Goal: Find specific page/section: Find specific page/section

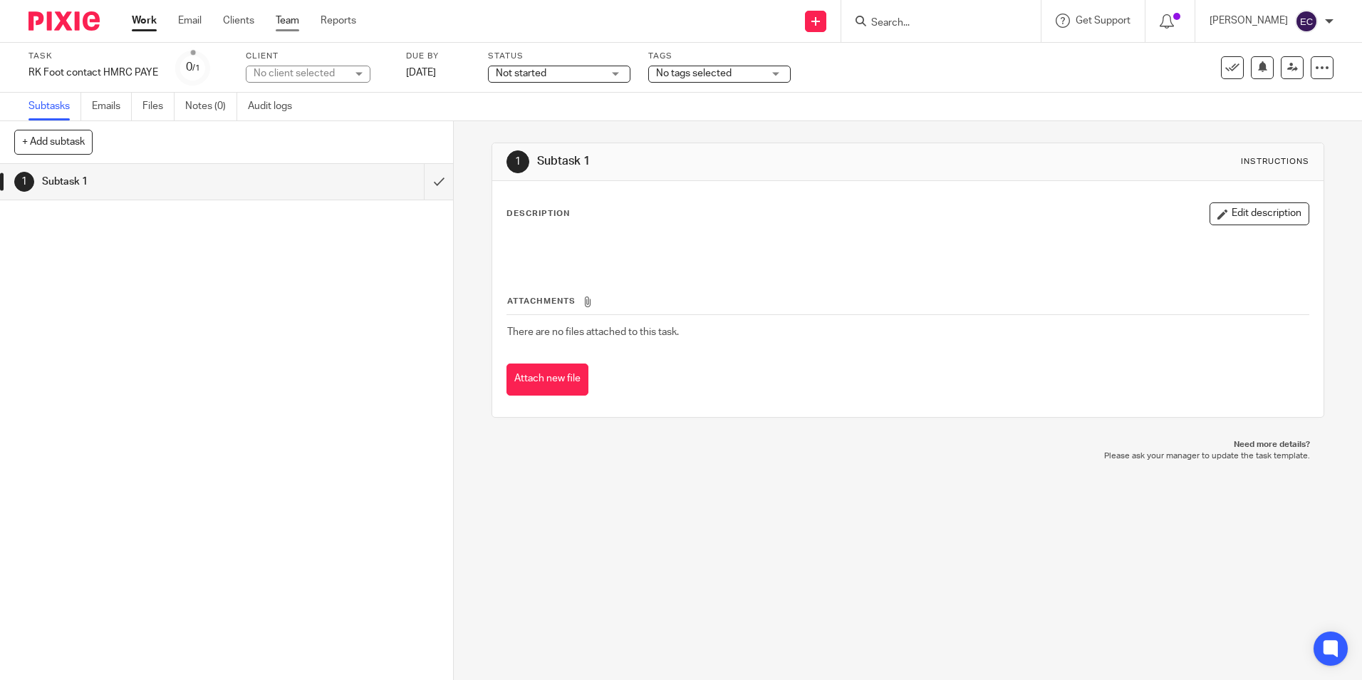
click at [286, 24] on link "Team" at bounding box center [288, 21] width 24 height 14
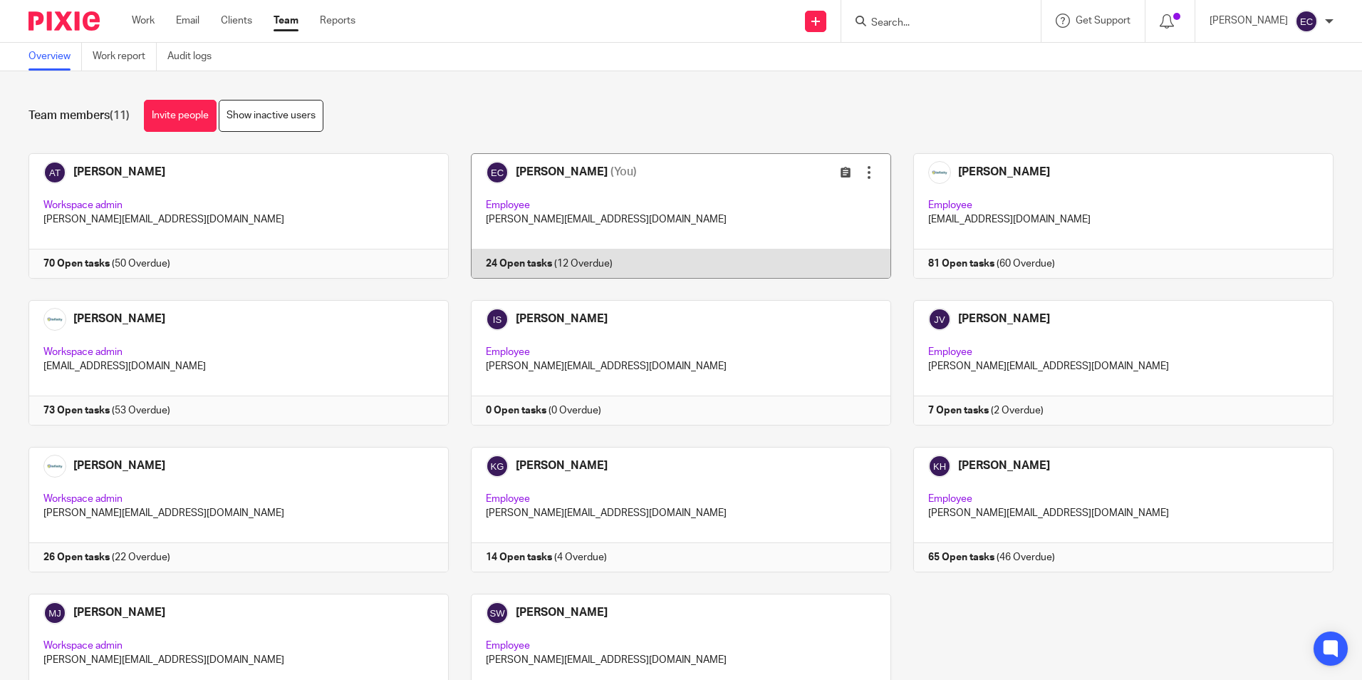
click at [692, 207] on link at bounding box center [670, 215] width 442 height 125
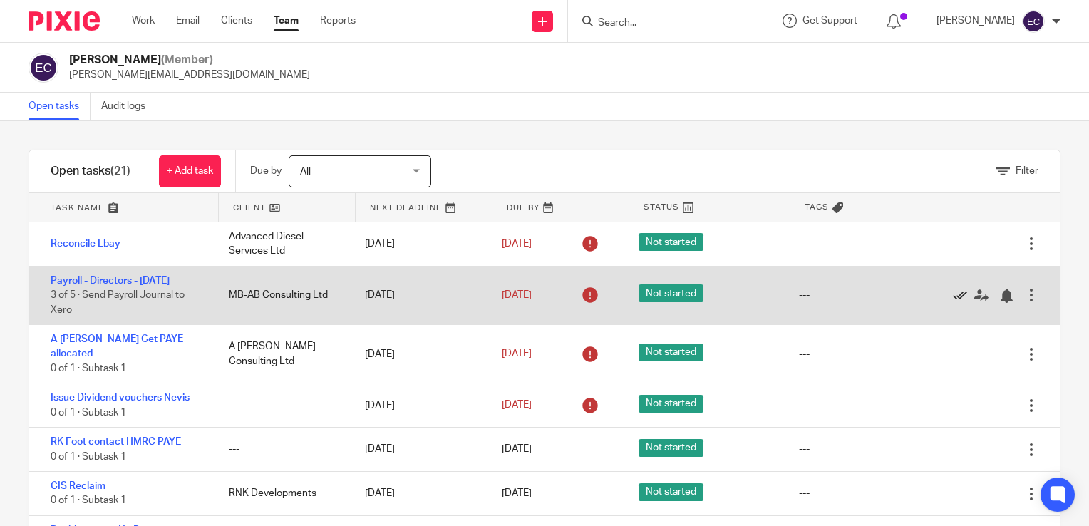
click at [953, 289] on icon at bounding box center [960, 296] width 14 height 14
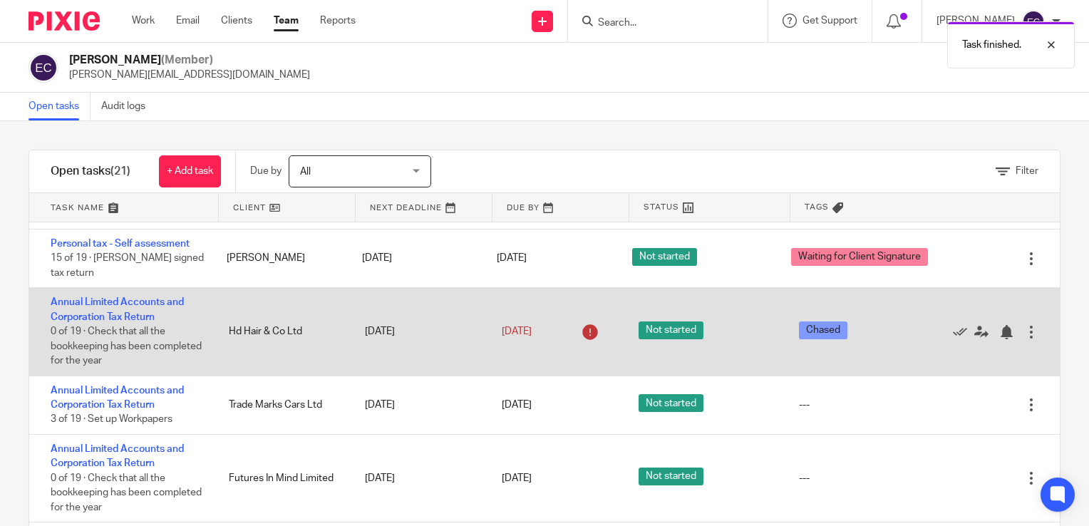
scroll to position [718, 0]
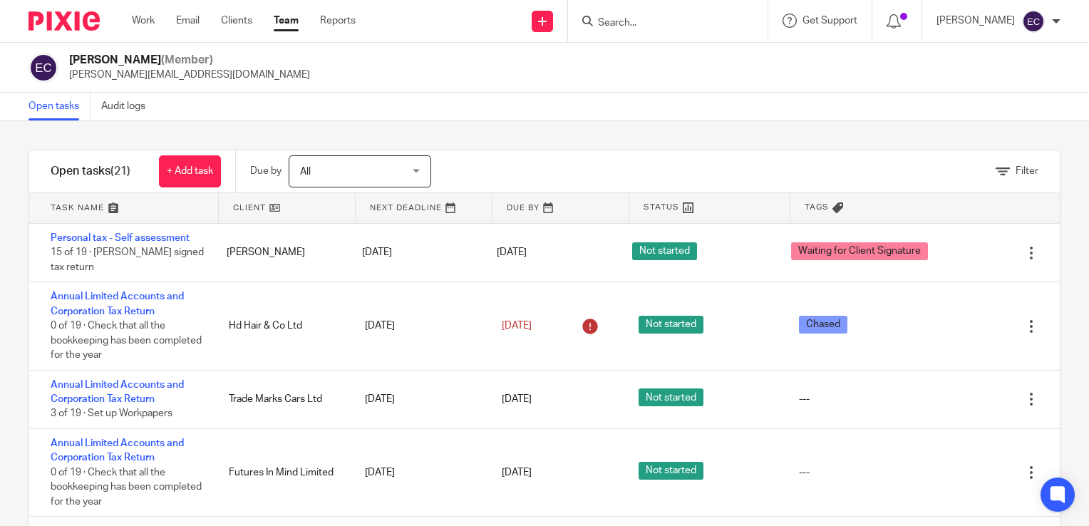
click at [642, 25] on input "Search" at bounding box center [660, 23] width 128 height 13
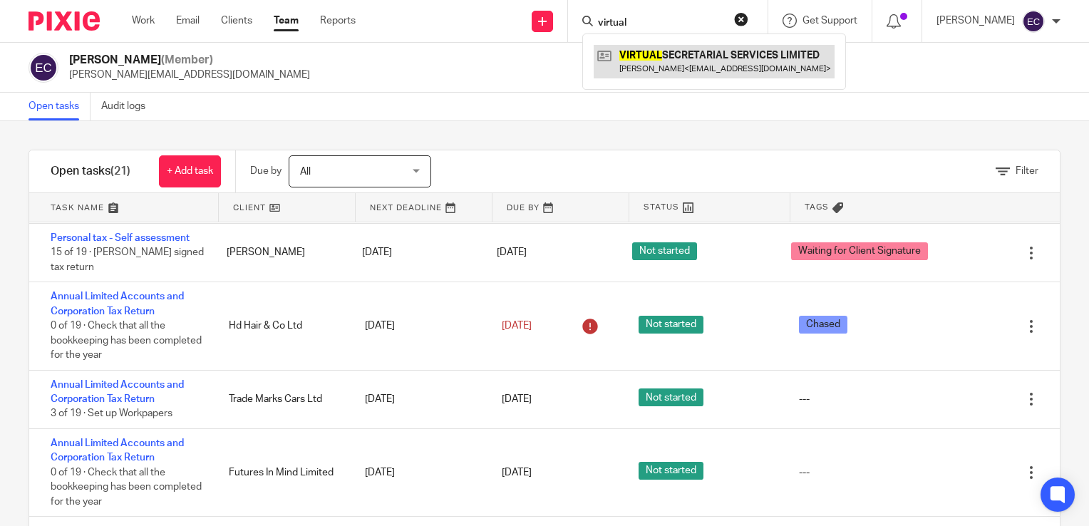
type input "virtual"
click at [645, 64] on link at bounding box center [713, 61] width 241 height 33
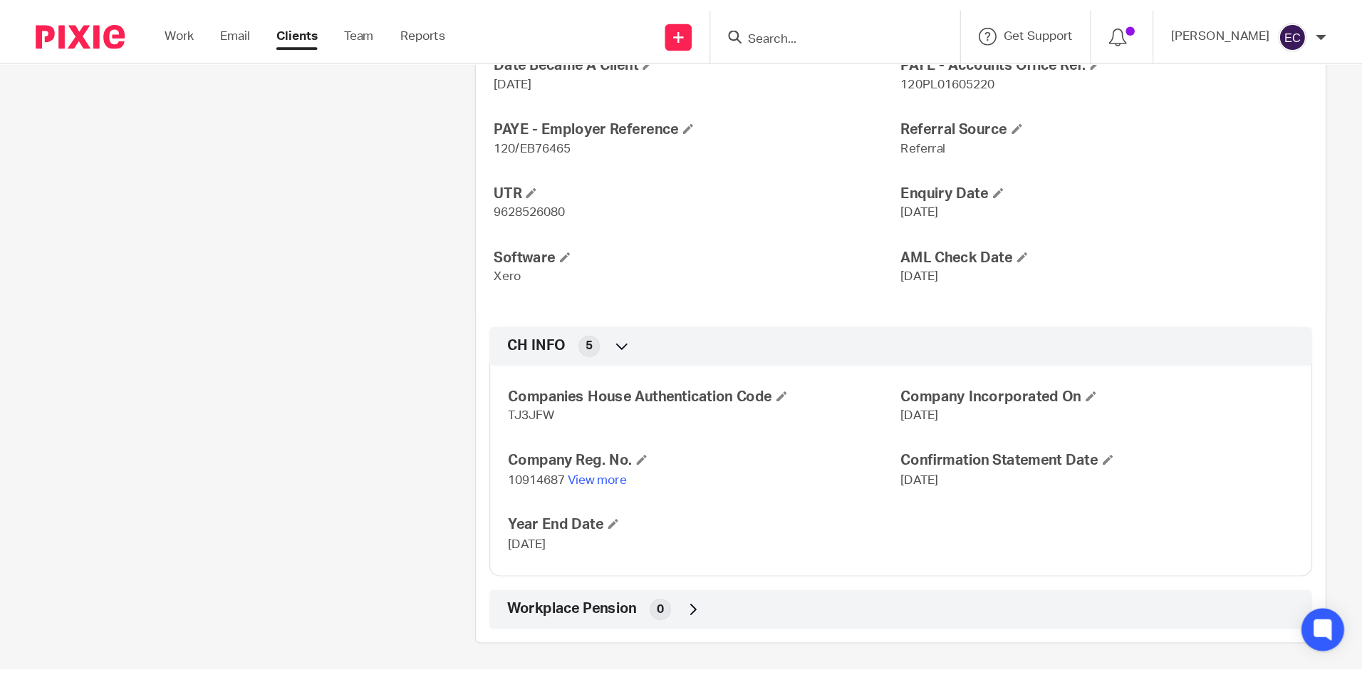
scroll to position [605, 0]
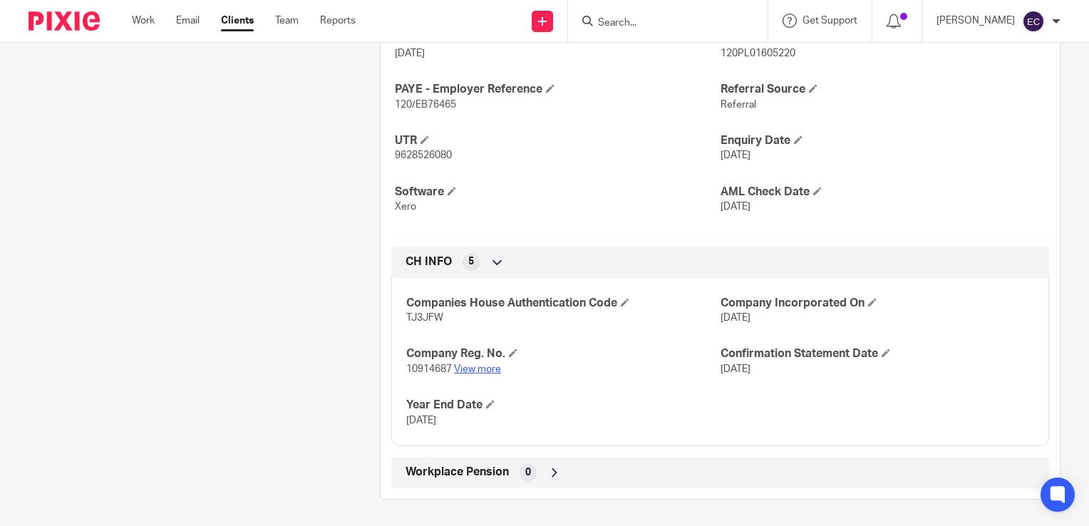
click at [474, 365] on link "View more" at bounding box center [477, 369] width 47 height 10
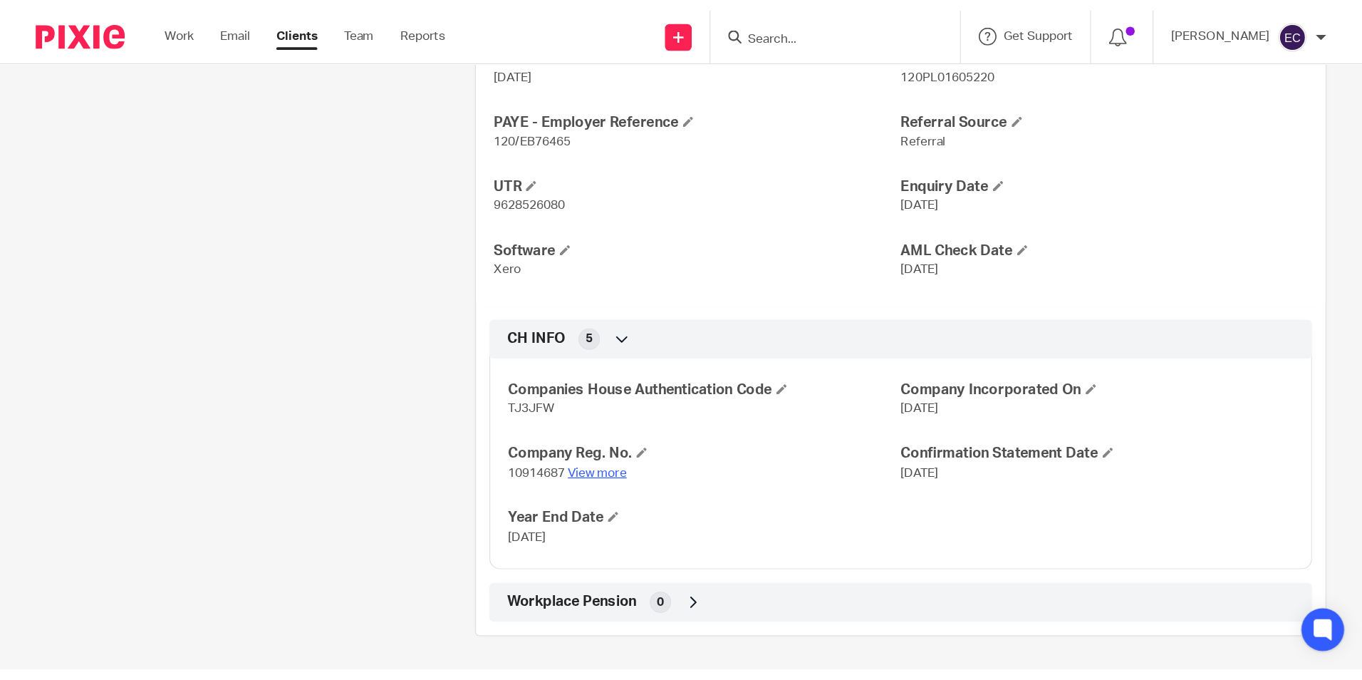
scroll to position [453, 0]
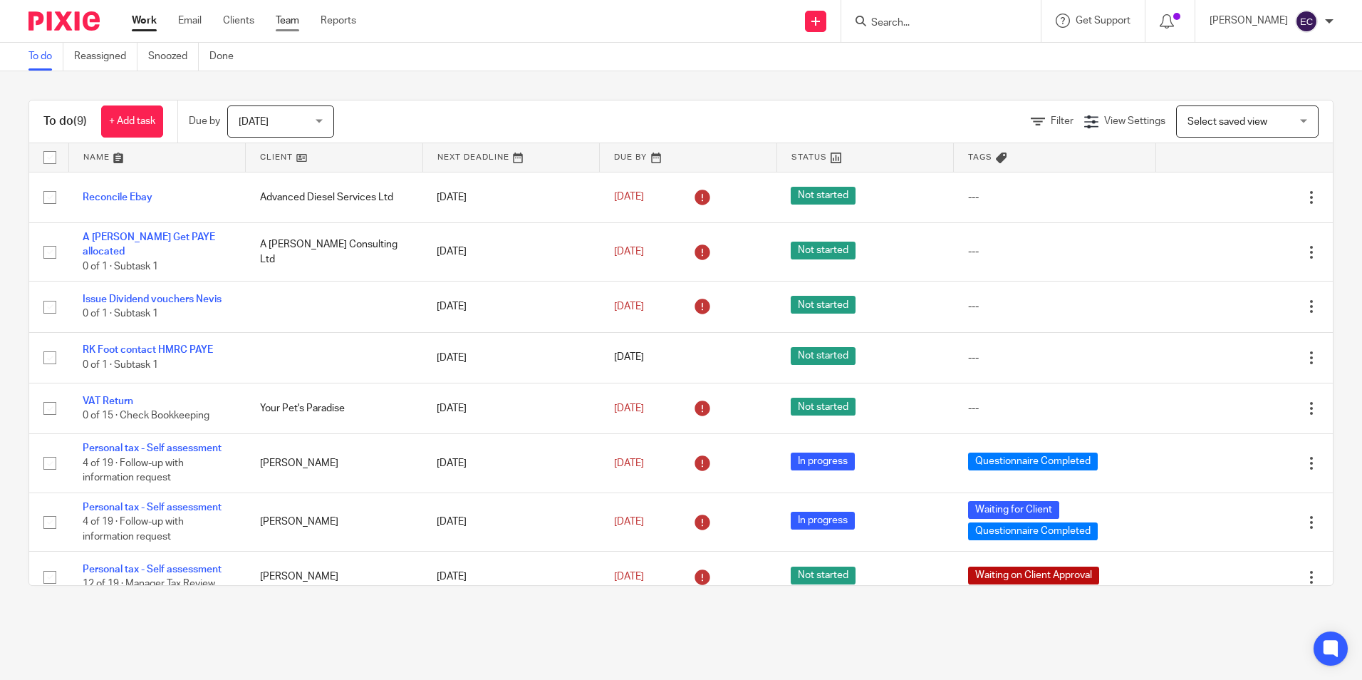
click at [289, 16] on link "Team" at bounding box center [288, 21] width 24 height 14
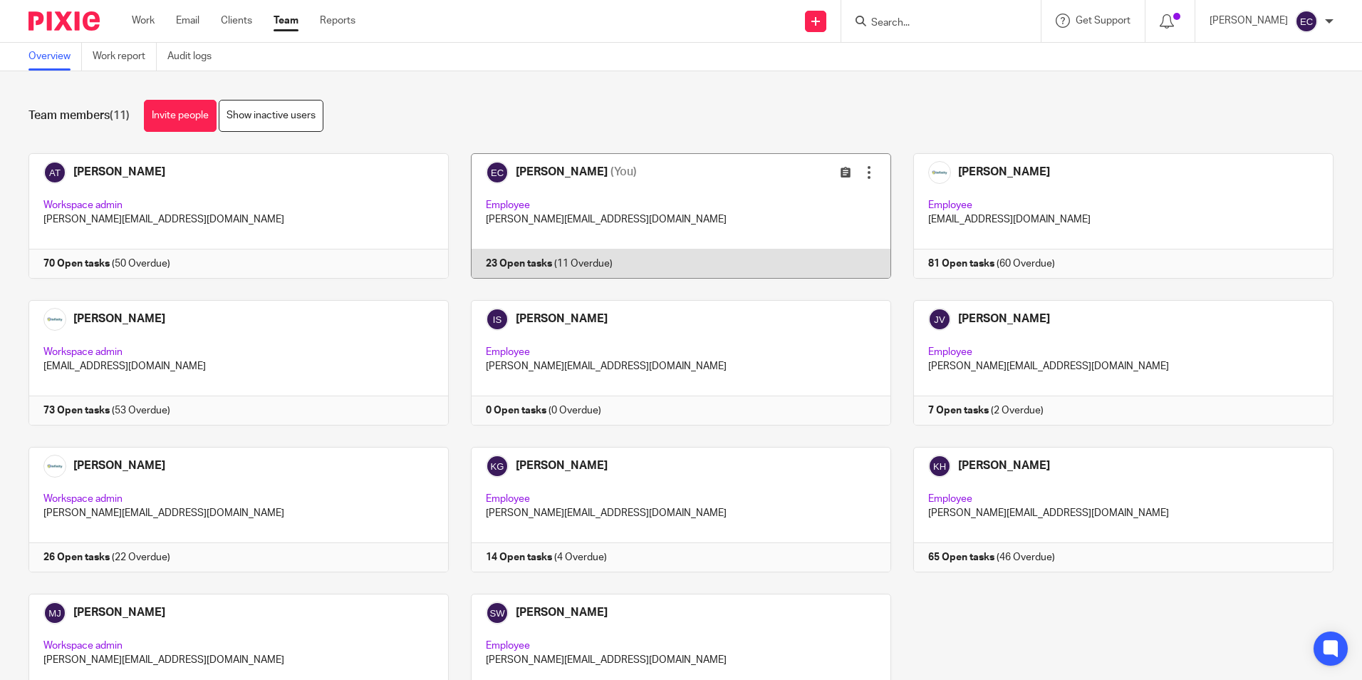
click at [593, 219] on link at bounding box center [670, 215] width 442 height 125
click at [598, 201] on link at bounding box center [670, 215] width 442 height 125
